Goal: Find specific page/section: Find specific page/section

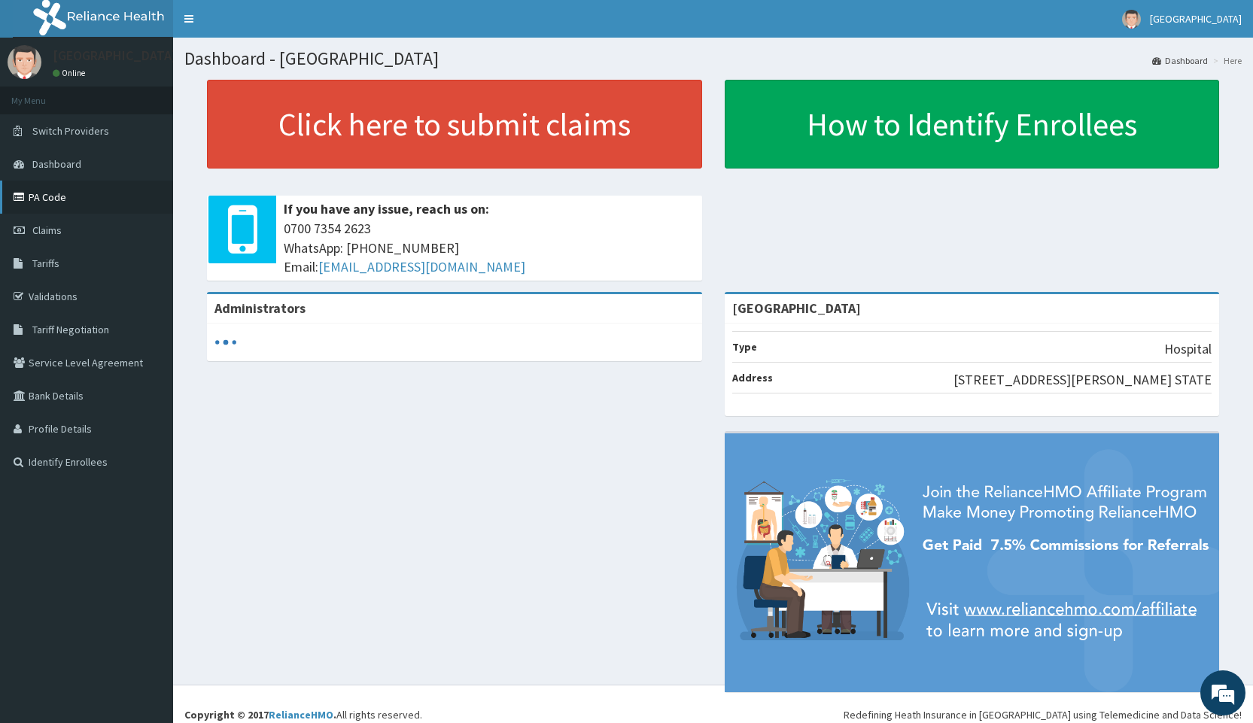
click at [62, 203] on link "PA Code" at bounding box center [86, 197] width 173 height 33
click at [51, 190] on link "PA Code" at bounding box center [86, 197] width 173 height 33
